Goal: Task Accomplishment & Management: Manage account settings

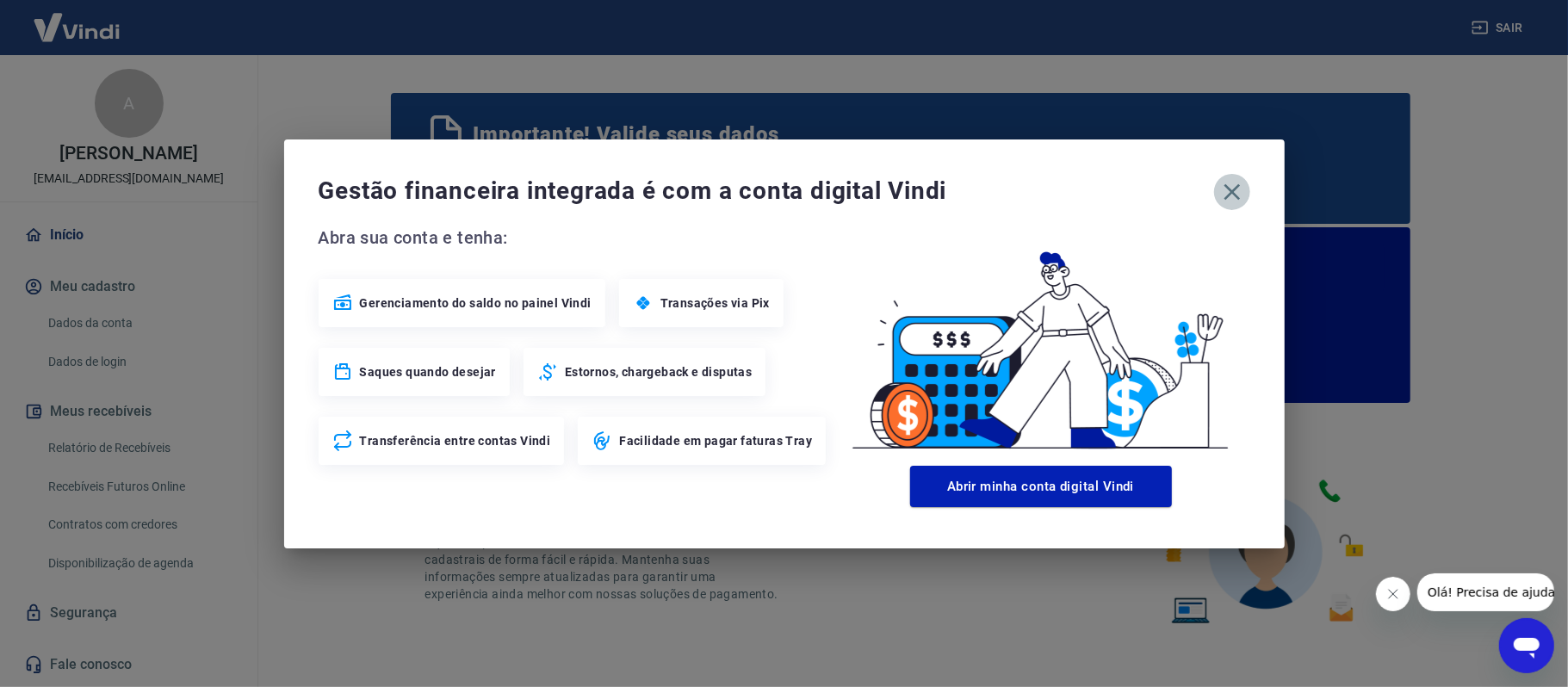
click at [1240, 198] on icon "button" at bounding box center [1232, 192] width 27 height 27
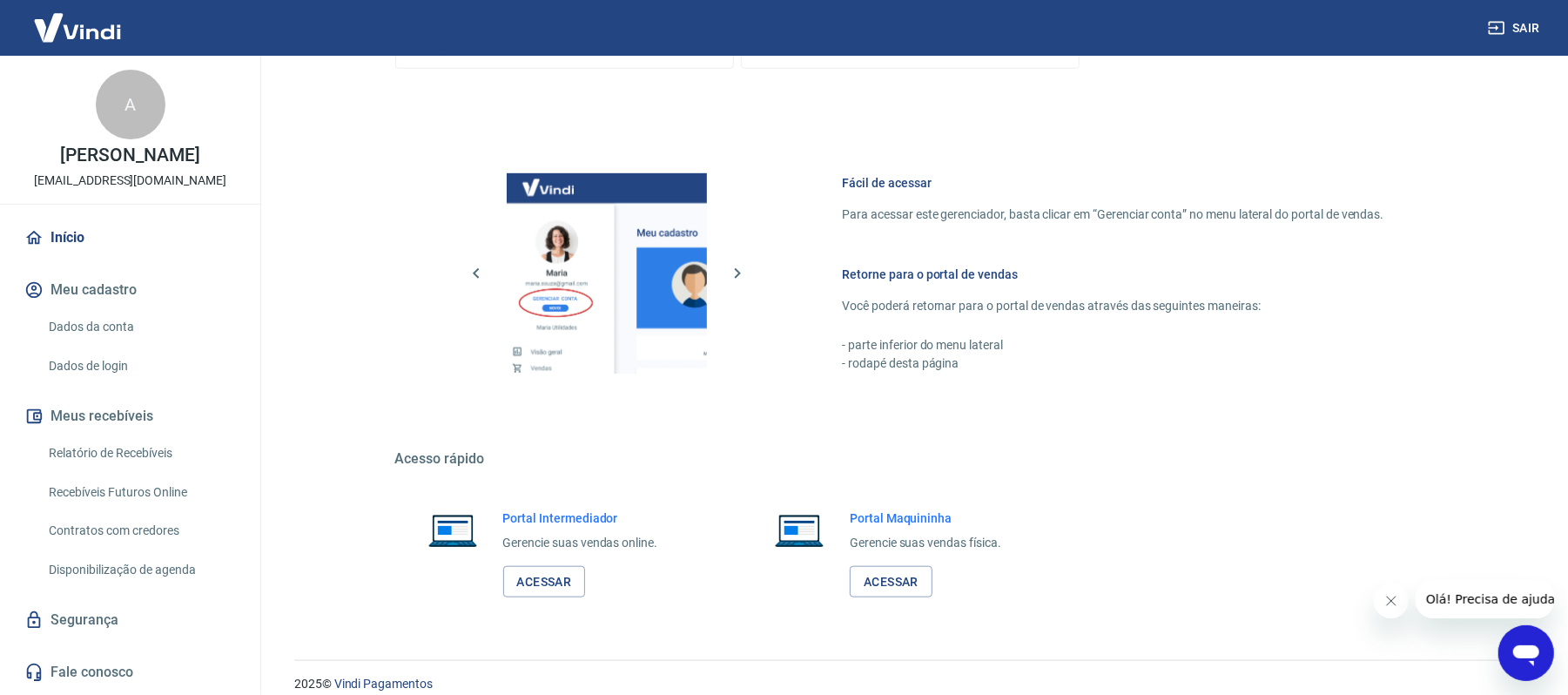
scroll to position [980, 0]
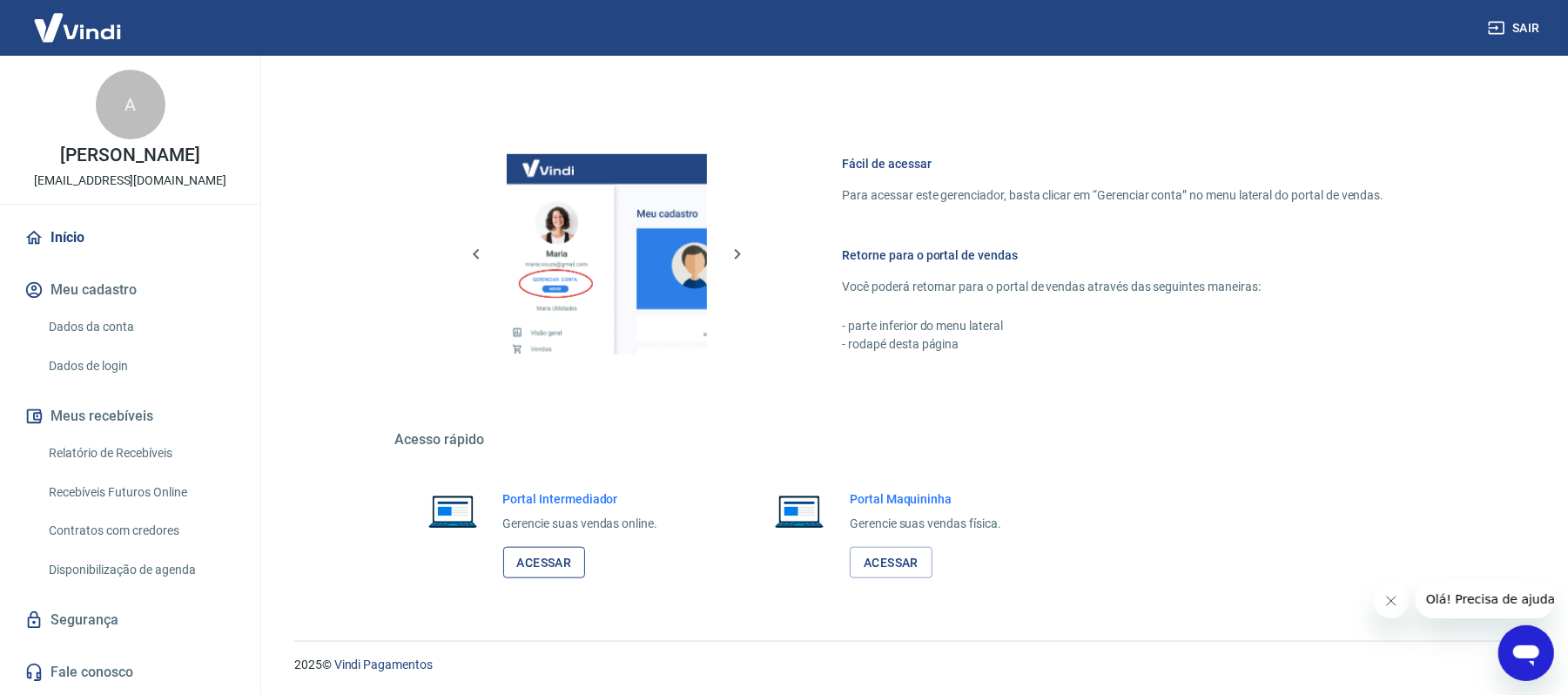
click at [547, 574] on link "Acessar" at bounding box center [545, 563] width 83 height 33
